Goal: Navigation & Orientation: Find specific page/section

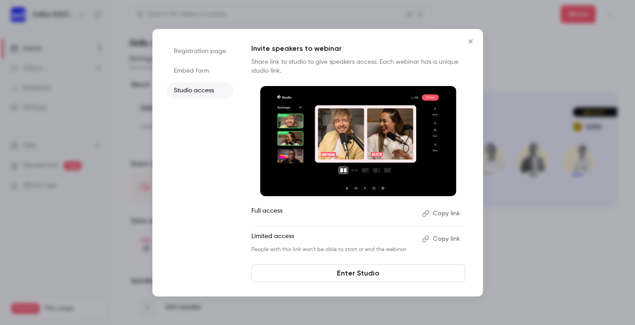
click at [469, 43] on icon "Close" at bounding box center [471, 41] width 4 height 4
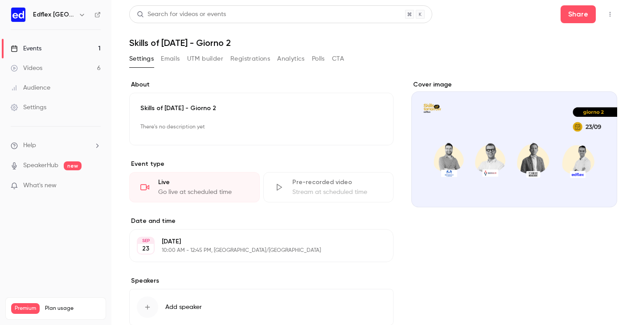
click at [423, 284] on div "Cover image" at bounding box center [514, 217] width 206 height 274
click at [30, 47] on div "Events" at bounding box center [26, 48] width 31 height 9
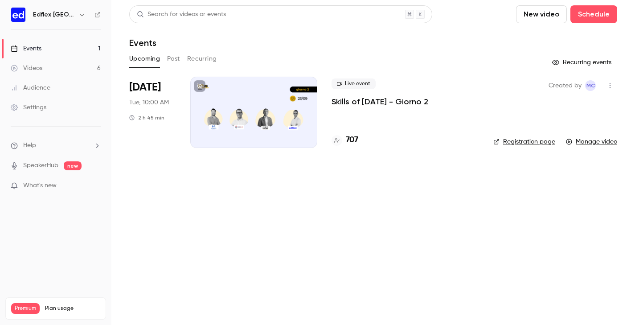
click at [38, 66] on div "Videos" at bounding box center [27, 68] width 32 height 9
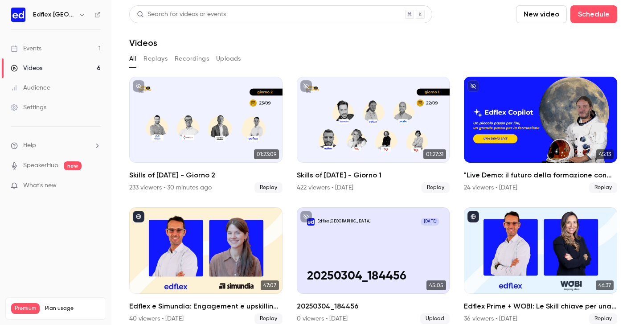
click at [65, 48] on link "Events 1" at bounding box center [55, 49] width 111 height 20
